Goal: Information Seeking & Learning: Learn about a topic

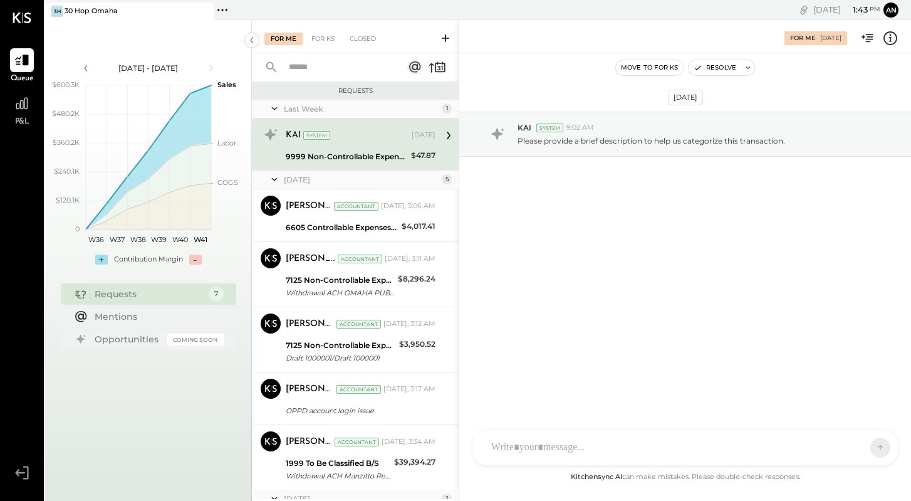
click at [384, 125] on div "KAI System [DATE]" at bounding box center [361, 135] width 150 height 21
click at [256, 37] on icon at bounding box center [252, 40] width 14 height 23
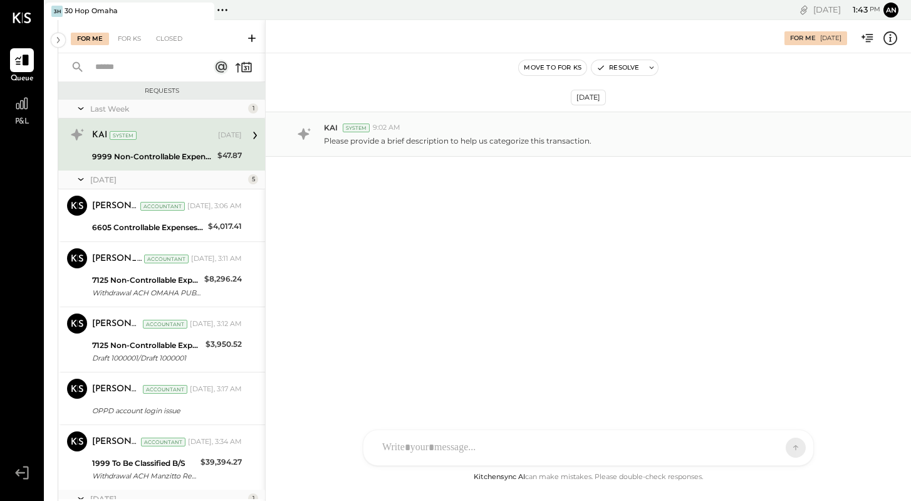
click at [410, 128] on div "KAI System 9:02 AM" at bounding box center [612, 127] width 577 height 11
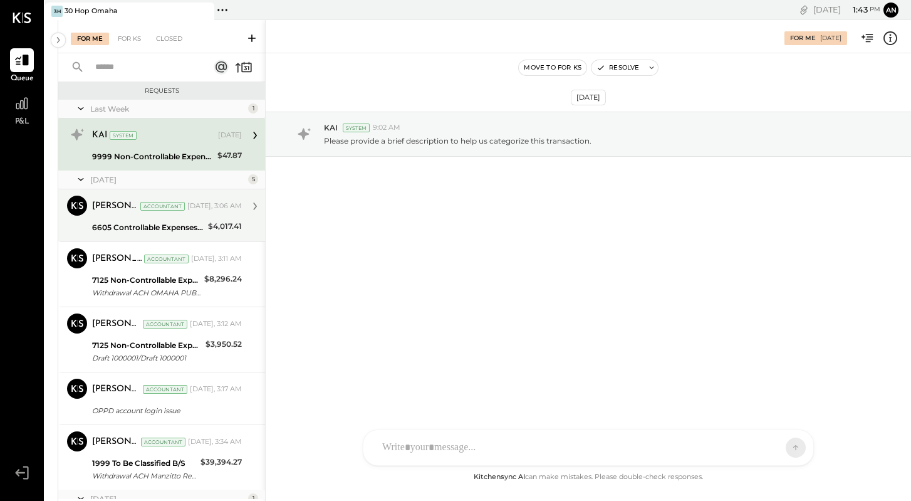
click at [194, 197] on div "[PERSON_NAME] Accountant [DATE], 3:06 AM" at bounding box center [167, 206] width 150 height 18
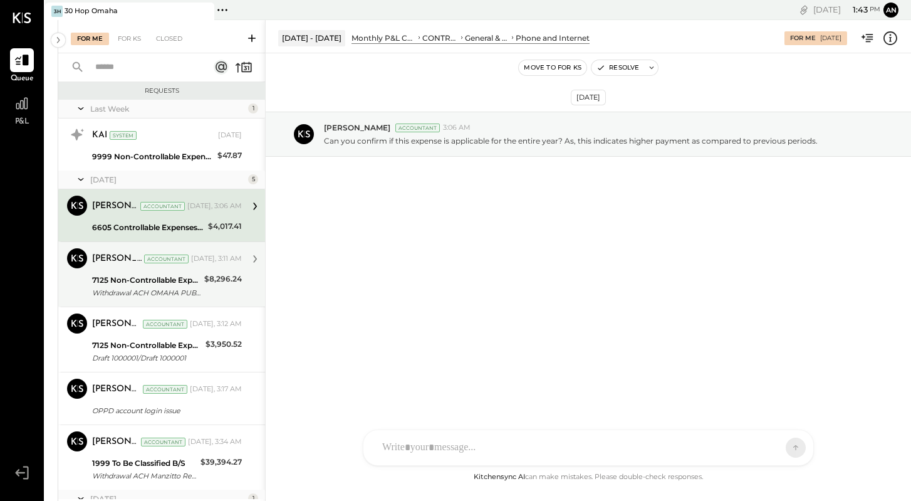
click at [206, 281] on div "$8,296.24" at bounding box center [223, 279] width 38 height 13
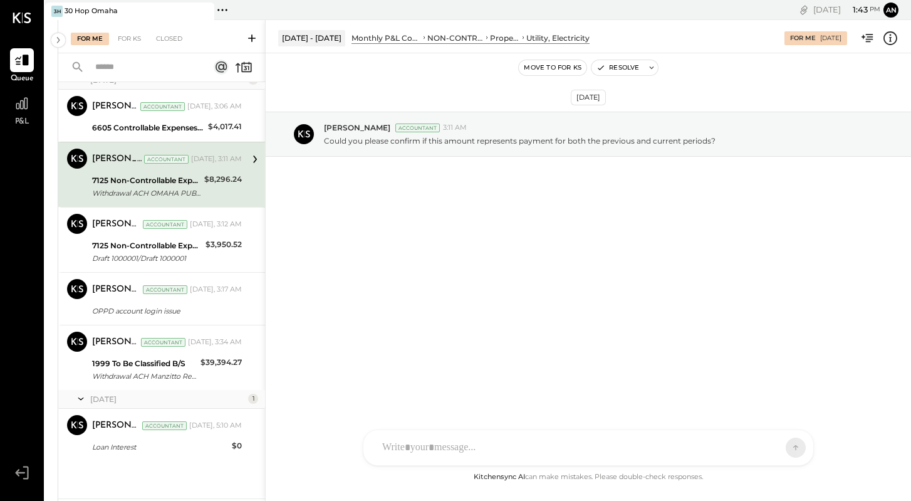
scroll to position [100, 0]
click at [204, 420] on div "[DATE], 5:10 AM" at bounding box center [215, 425] width 53 height 10
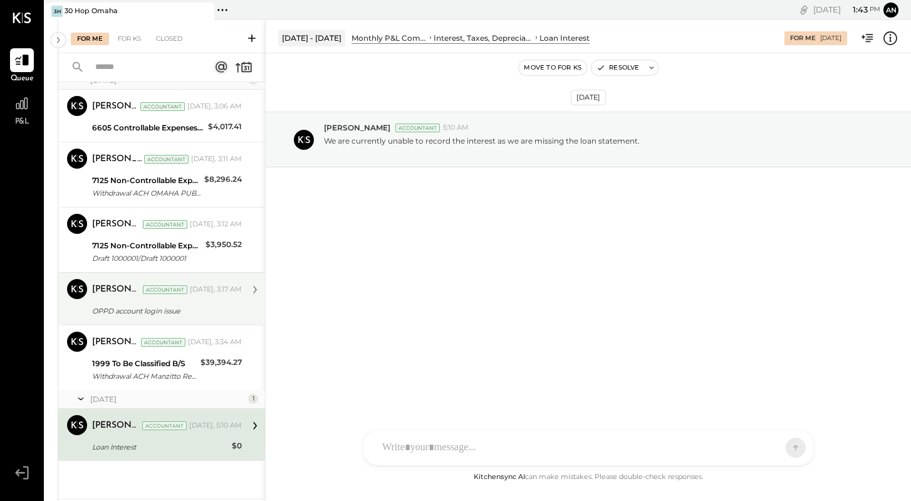
click at [213, 305] on div "OPPD account login issue" at bounding box center [165, 310] width 146 height 13
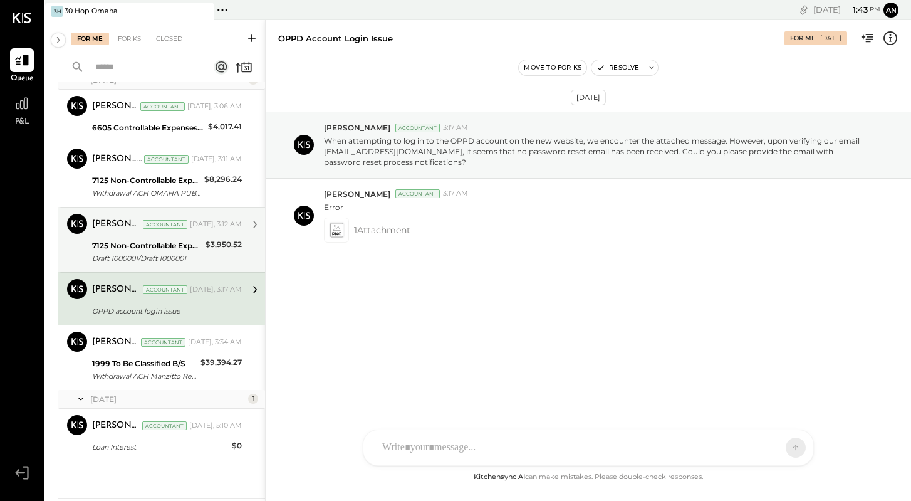
click at [213, 264] on div "$3,950.52" at bounding box center [223, 252] width 36 height 28
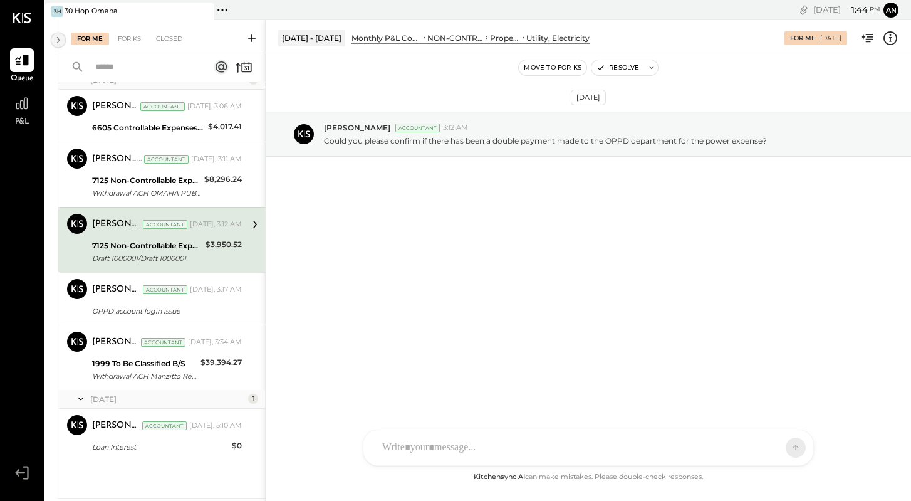
click at [60, 37] on icon at bounding box center [58, 40] width 14 height 23
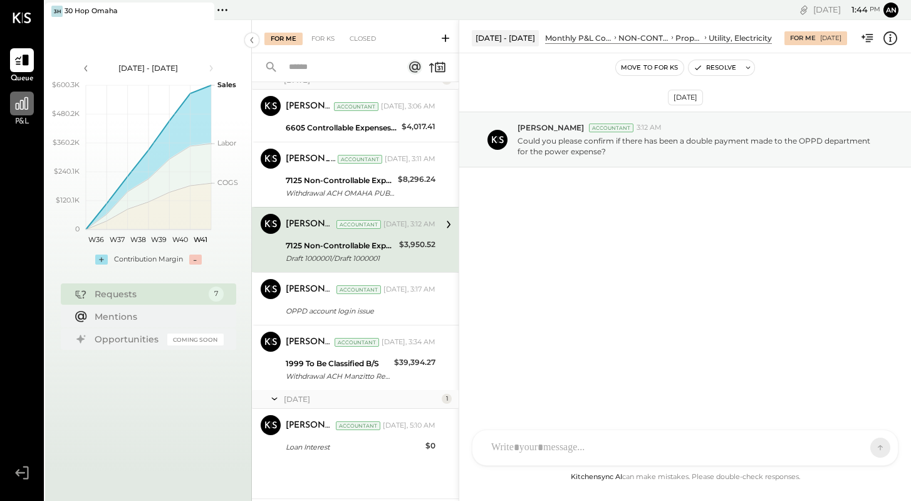
click at [22, 101] on icon at bounding box center [22, 103] width 16 height 16
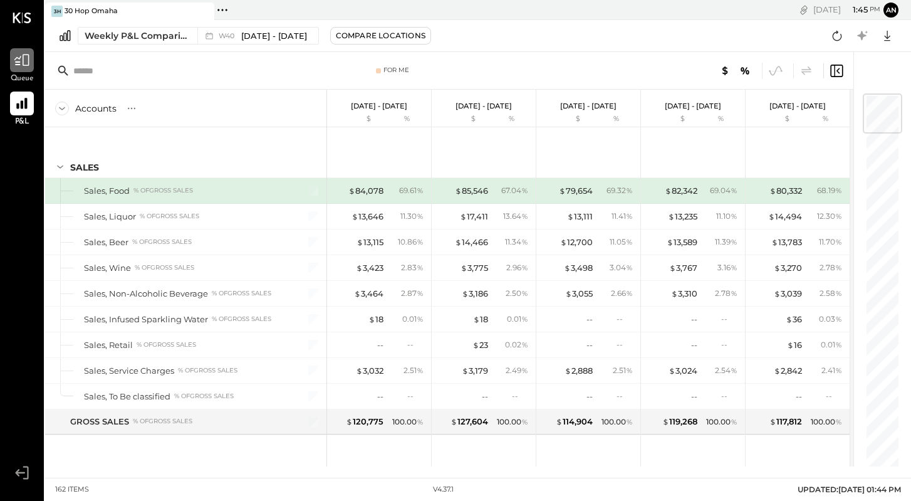
click at [14, 58] on icon at bounding box center [22, 60] width 16 height 16
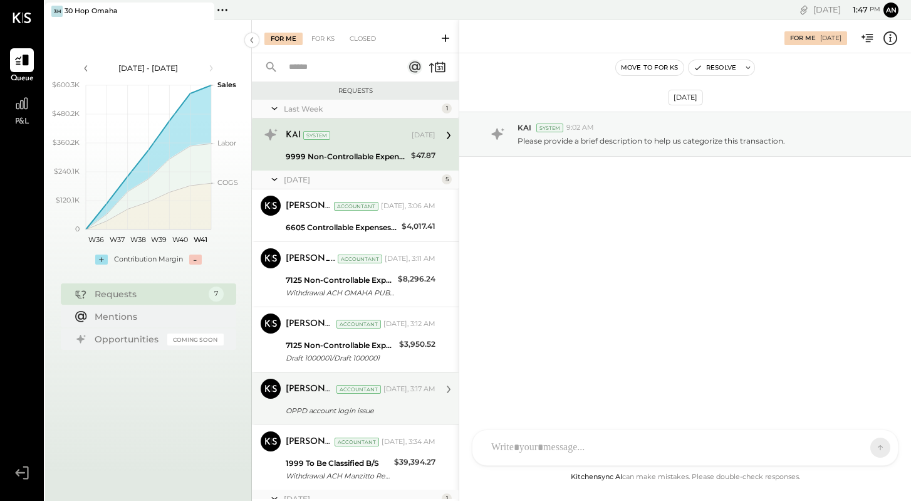
click at [373, 395] on div "[PERSON_NAME] Accountant [DATE], 3:17 AM" at bounding box center [361, 389] width 150 height 18
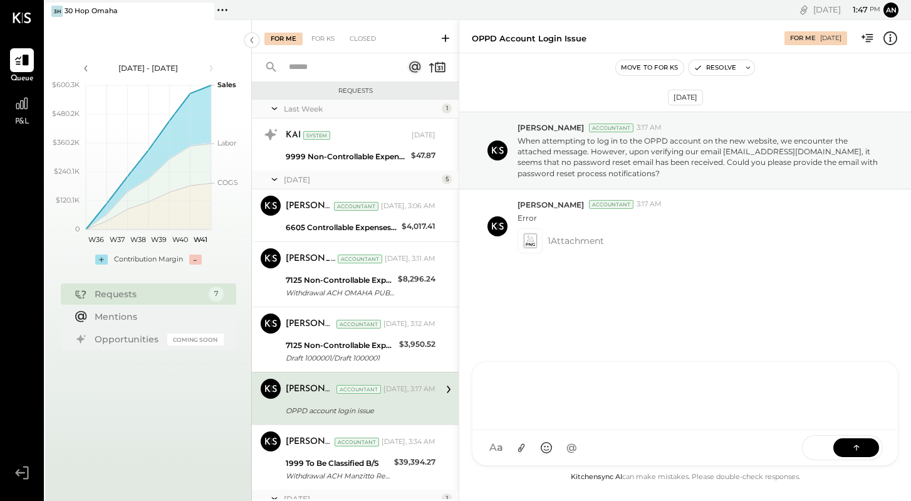
click at [591, 419] on div at bounding box center [685, 394] width 400 height 50
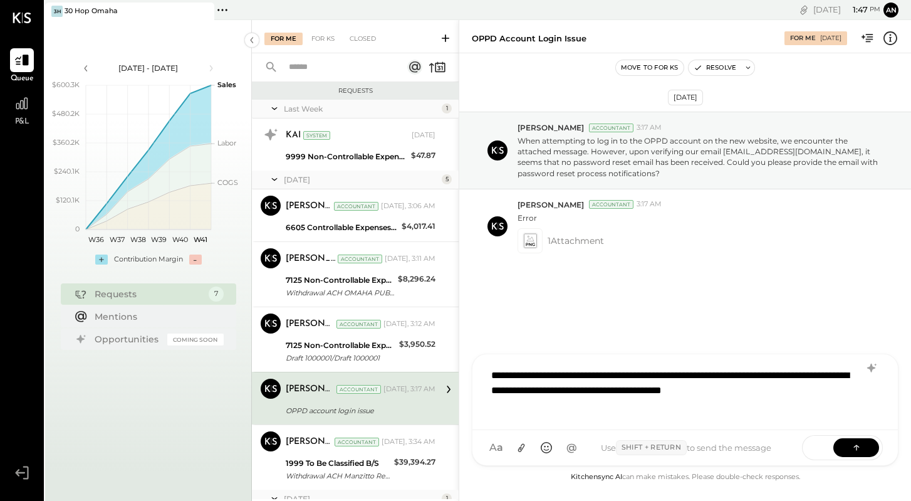
click at [868, 458] on div "SEND" at bounding box center [842, 447] width 81 height 25
click at [868, 445] on button at bounding box center [856, 446] width 46 height 19
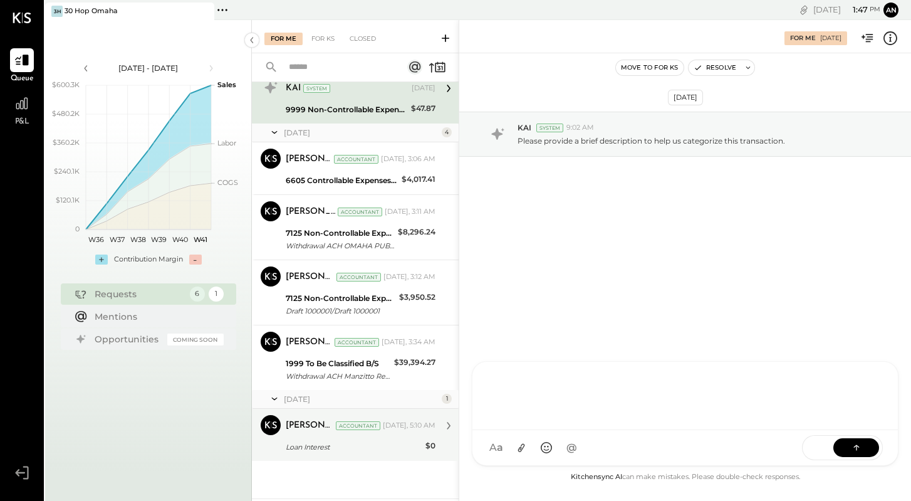
scroll to position [47, 0]
click at [350, 435] on div "[PERSON_NAME] Accountant [DATE], 5:10 AM" at bounding box center [361, 425] width 150 height 21
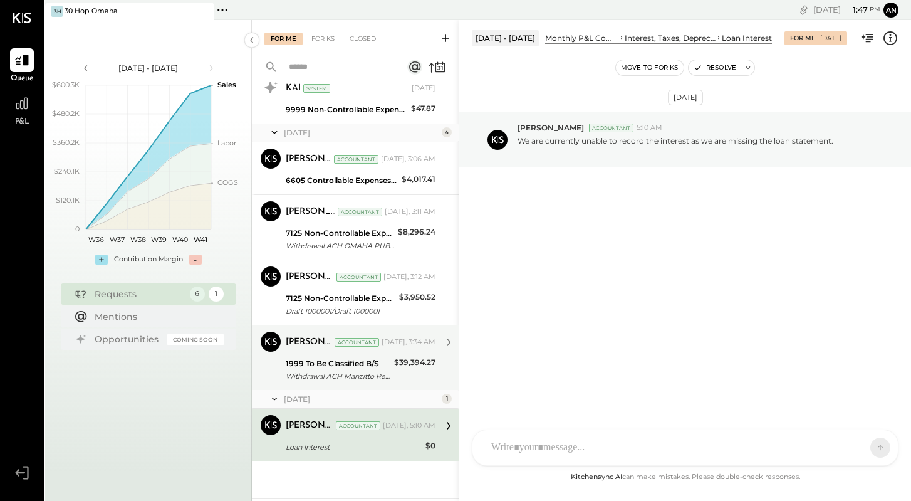
click at [358, 382] on div "1999 To Be Classified B/S Withdrawal ACH Manzitto Real Es/ Withdrawal ACH Manzi…" at bounding box center [338, 370] width 105 height 28
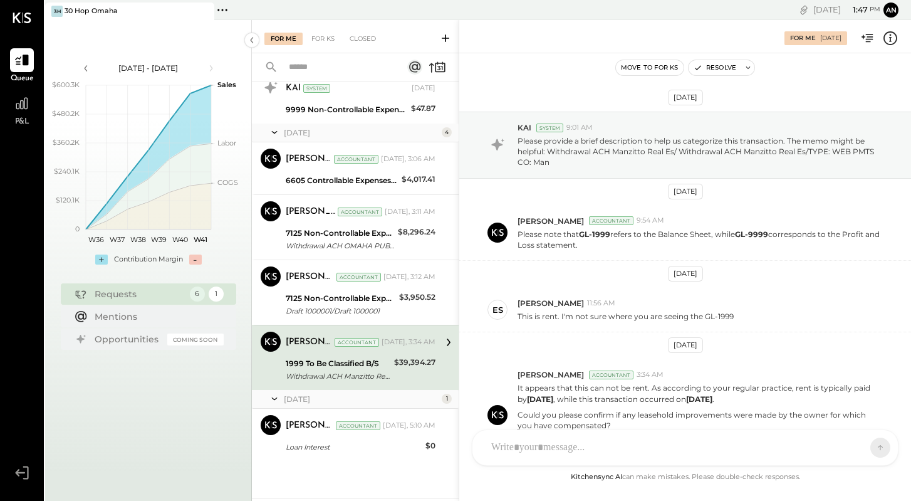
scroll to position [94, 0]
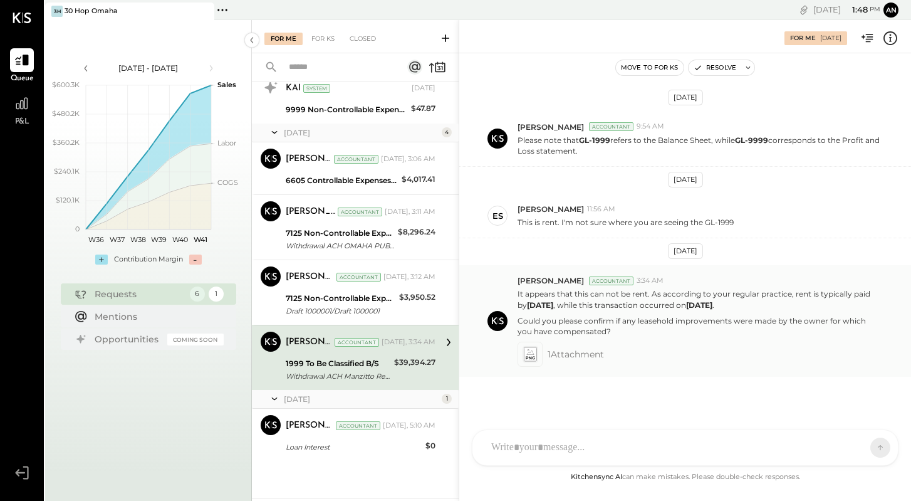
click at [574, 351] on span "1 Attachment" at bounding box center [576, 353] width 56 height 25
click at [532, 357] on icon at bounding box center [530, 357] width 9 height 3
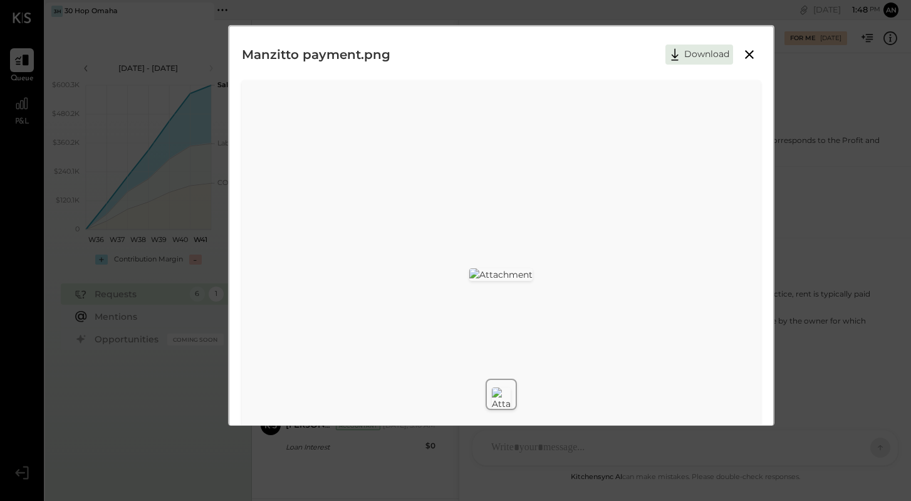
scroll to position [0, 0]
click at [752, 57] on icon at bounding box center [749, 54] width 15 height 15
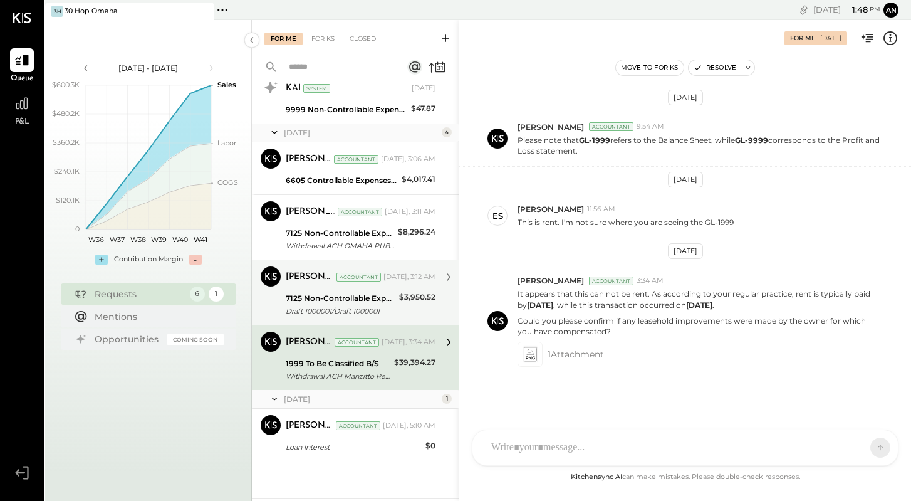
click at [338, 289] on div "[PERSON_NAME] Accountant [DATE], 3:12 AM 7125 Non-Controllable Expenses:Propert…" at bounding box center [361, 292] width 150 height 52
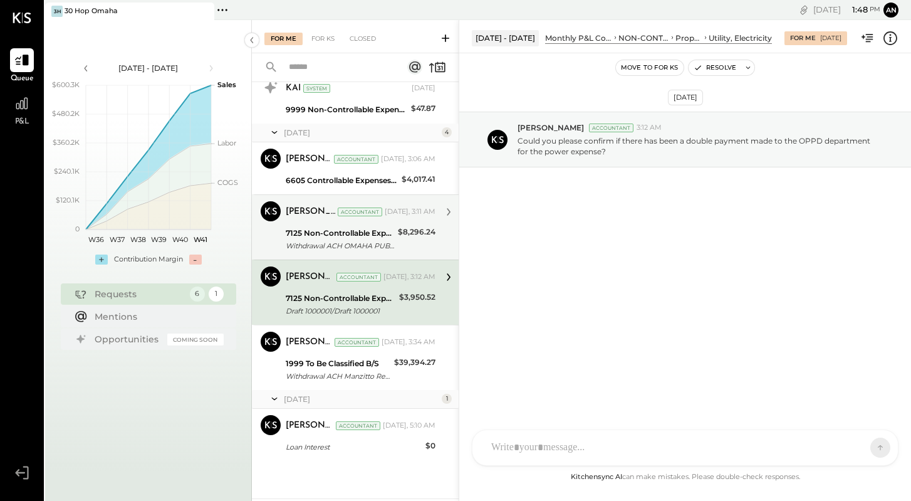
click at [371, 241] on div "Withdrawal ACH OMAHA PUBLIC POW/ Withdrawal ACH OMAHA PUBLIC POW/TYPE: BILLPAY …" at bounding box center [340, 245] width 108 height 13
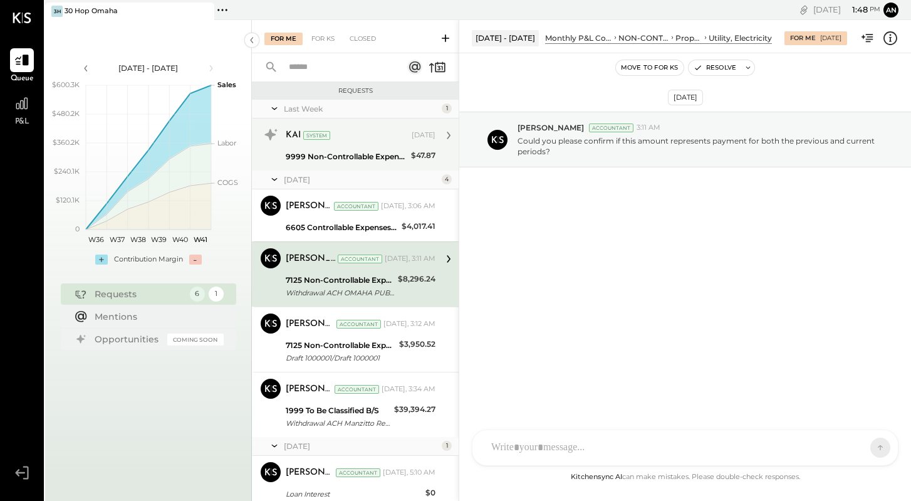
click at [375, 153] on div "9999 Non-Controllable Expenses:Other Income and Expenses:To Be Classified P&L" at bounding box center [347, 156] width 122 height 13
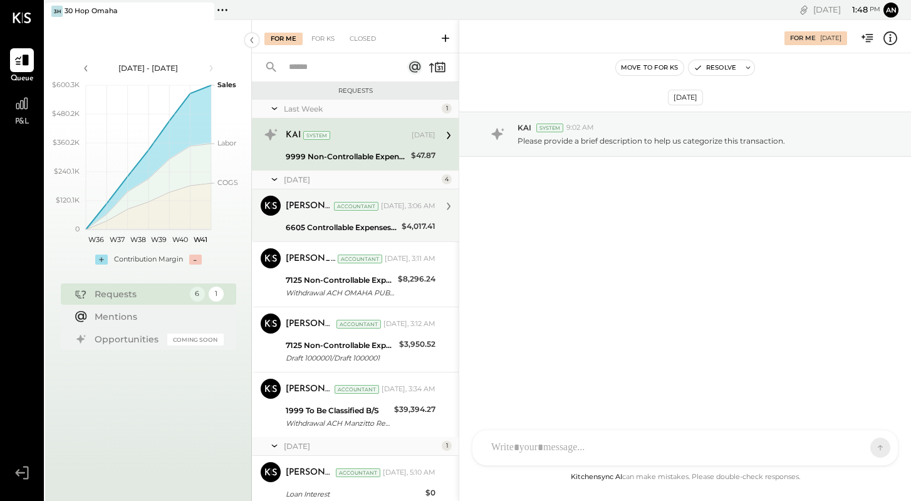
click at [380, 217] on div "[PERSON_NAME] Accountant [DATE], 3:06 AM 6605 Controllable Expenses:General & A…" at bounding box center [361, 214] width 150 height 39
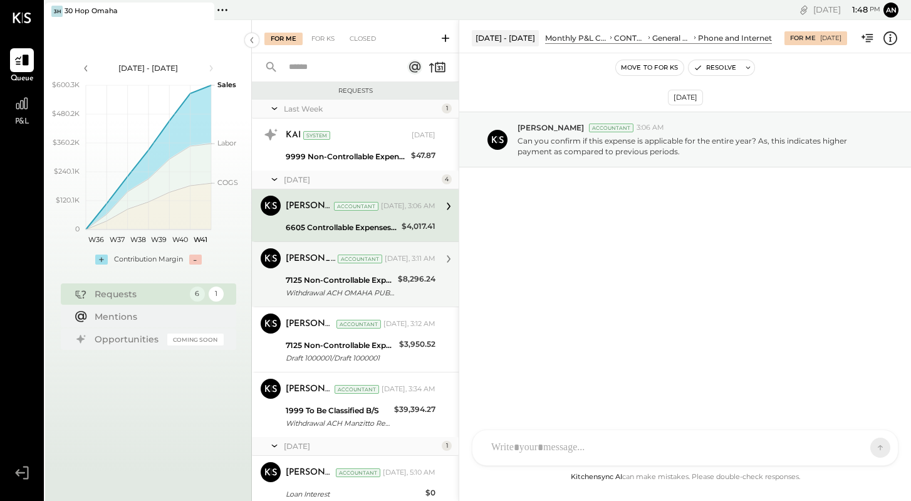
click at [407, 273] on div "$8,296.24" at bounding box center [417, 279] width 38 height 13
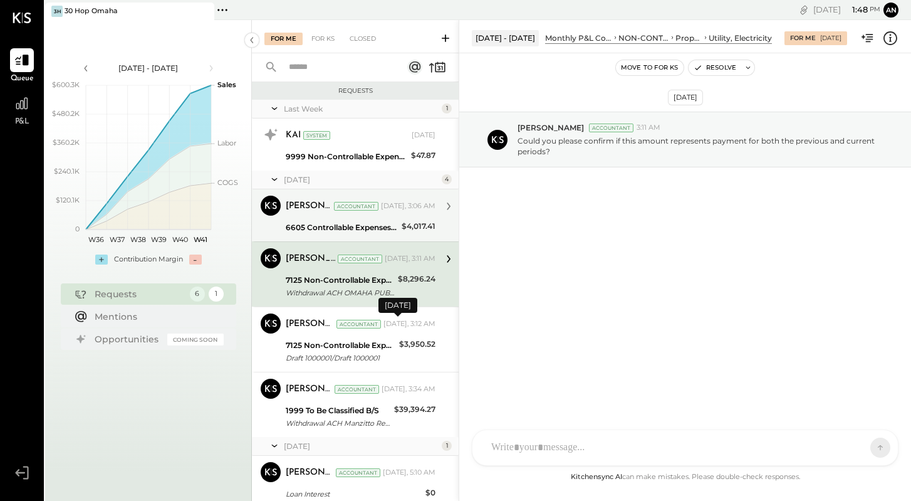
click at [375, 212] on div "[PERSON_NAME] Accountant [DATE], 3:06 AM" at bounding box center [361, 206] width 150 height 18
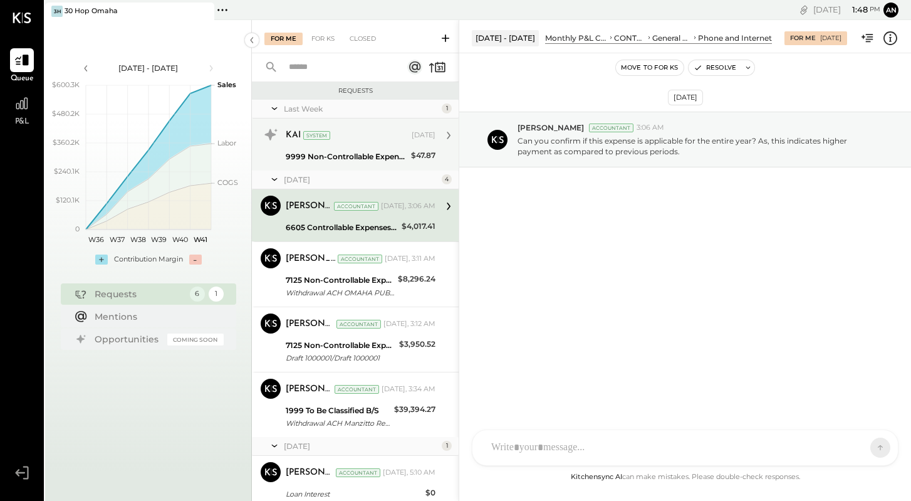
click at [364, 155] on div "9999 Non-Controllable Expenses:Other Income and Expenses:To Be Classified P&L" at bounding box center [347, 156] width 122 height 13
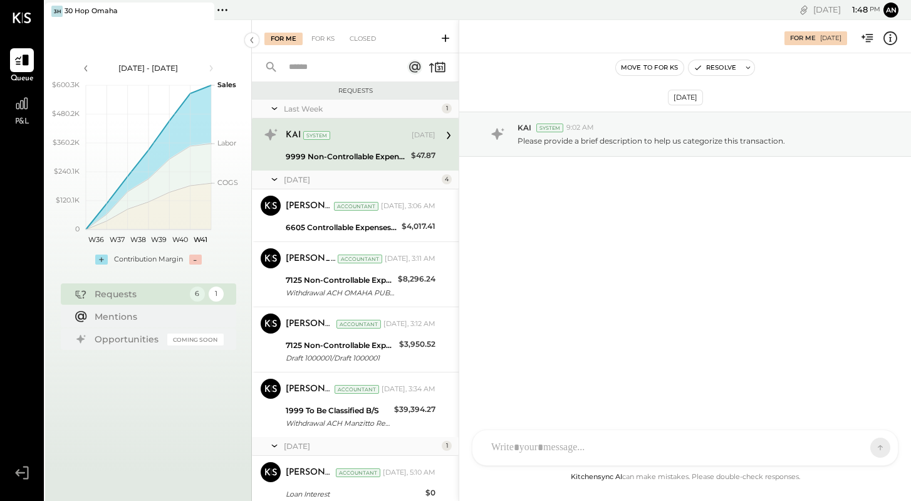
click at [9, 105] on div "P&L" at bounding box center [22, 109] width 36 height 36
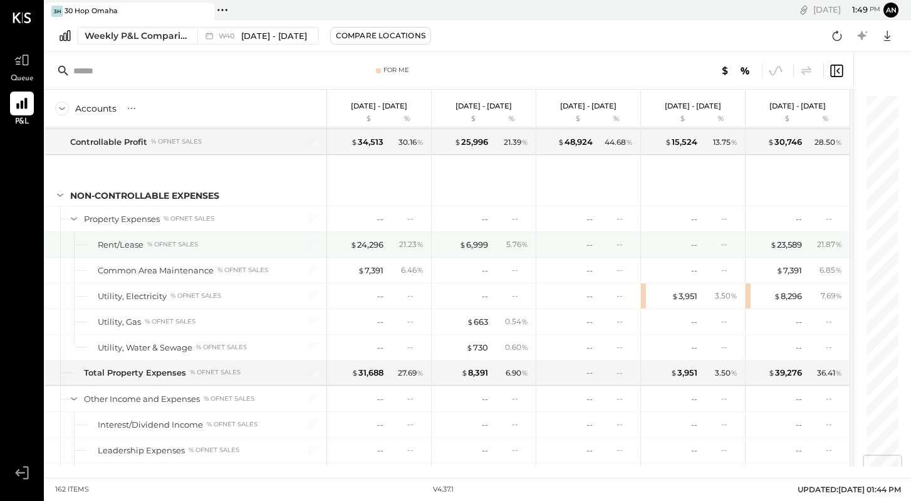
scroll to position [3122, 0]
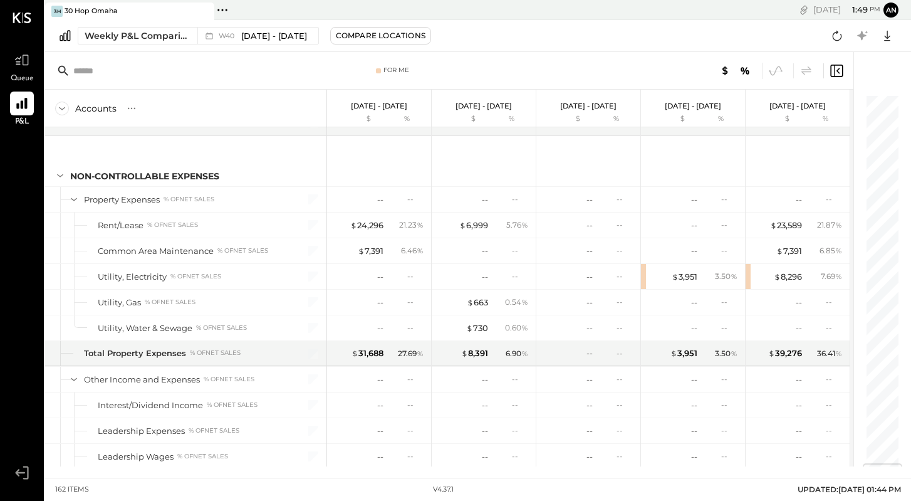
click at [720, 71] on icon at bounding box center [724, 70] width 15 height 15
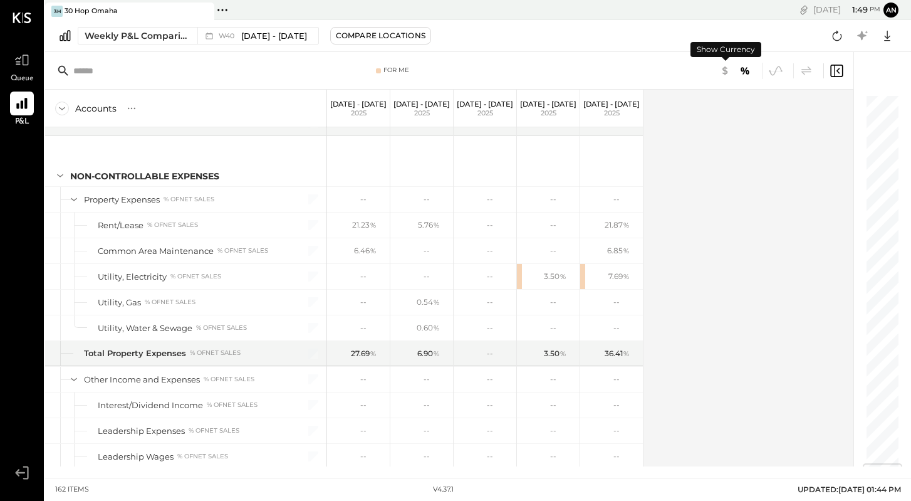
click at [720, 71] on icon at bounding box center [724, 70] width 15 height 15
